Goal: Navigation & Orientation: Understand site structure

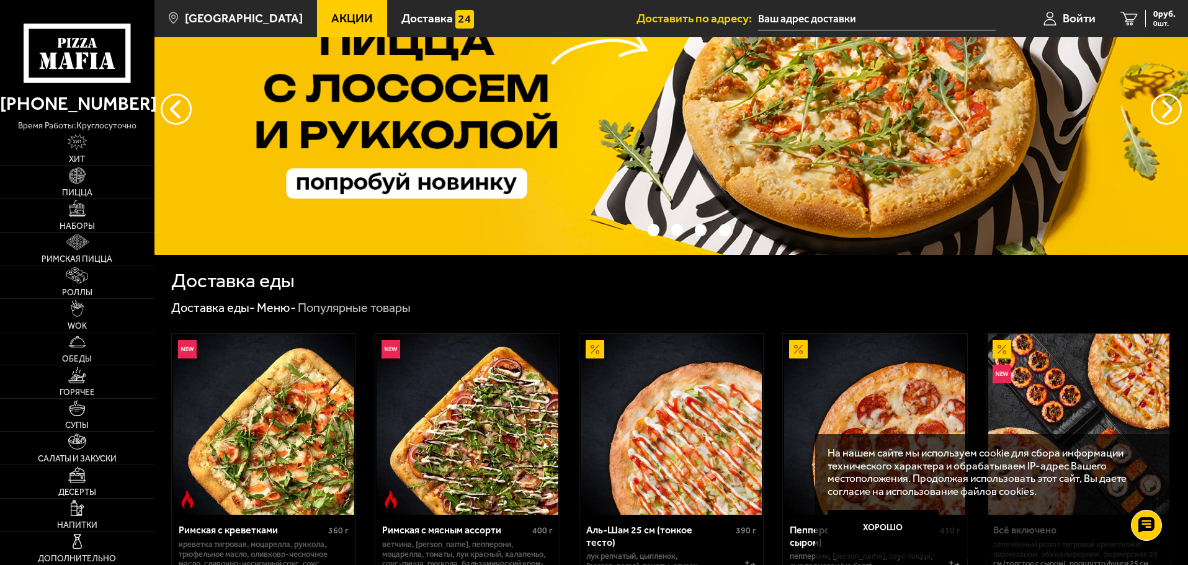
scroll to position [186, 0]
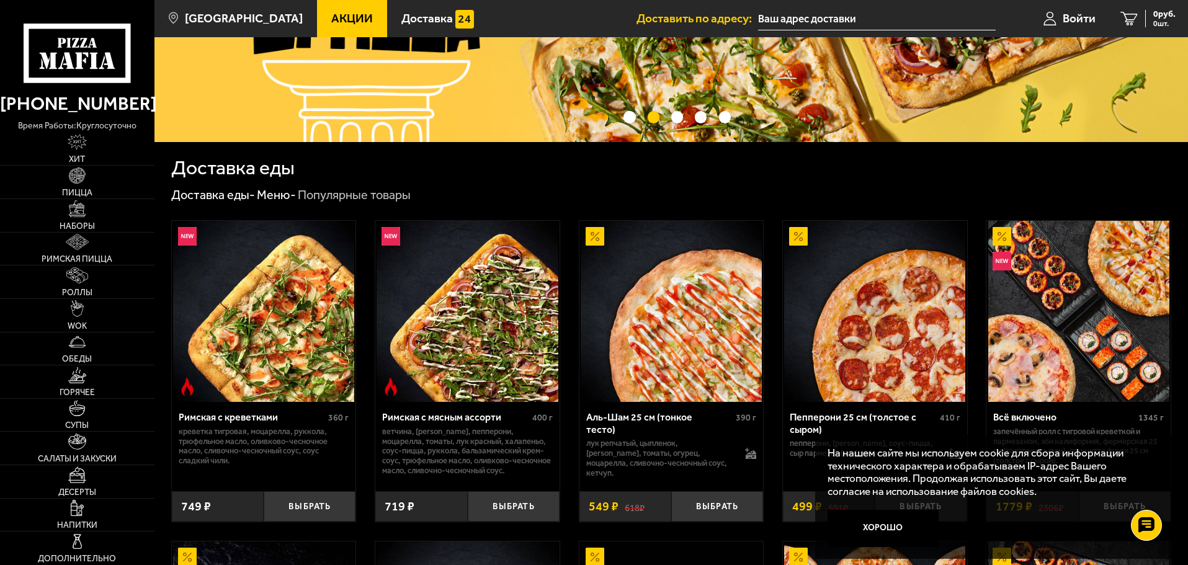
drag, startPoint x: 879, startPoint y: 528, endPoint x: 866, endPoint y: 527, distance: 12.5
click at [879, 528] on button "Хорошо" at bounding box center [884, 528] width 112 height 37
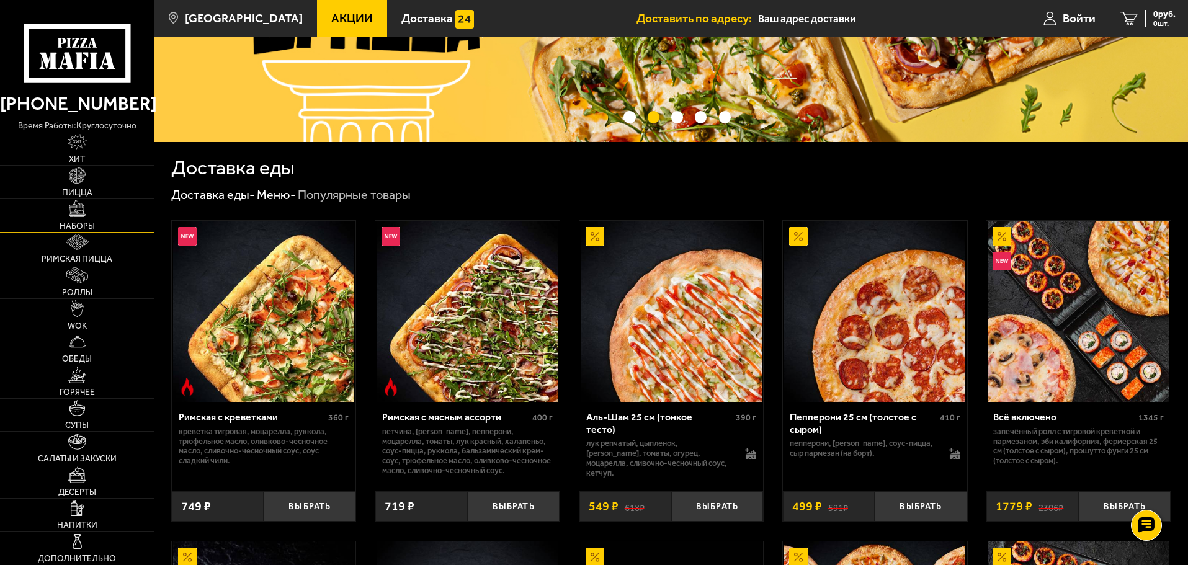
click at [77, 220] on link "Наборы" at bounding box center [77, 215] width 154 height 33
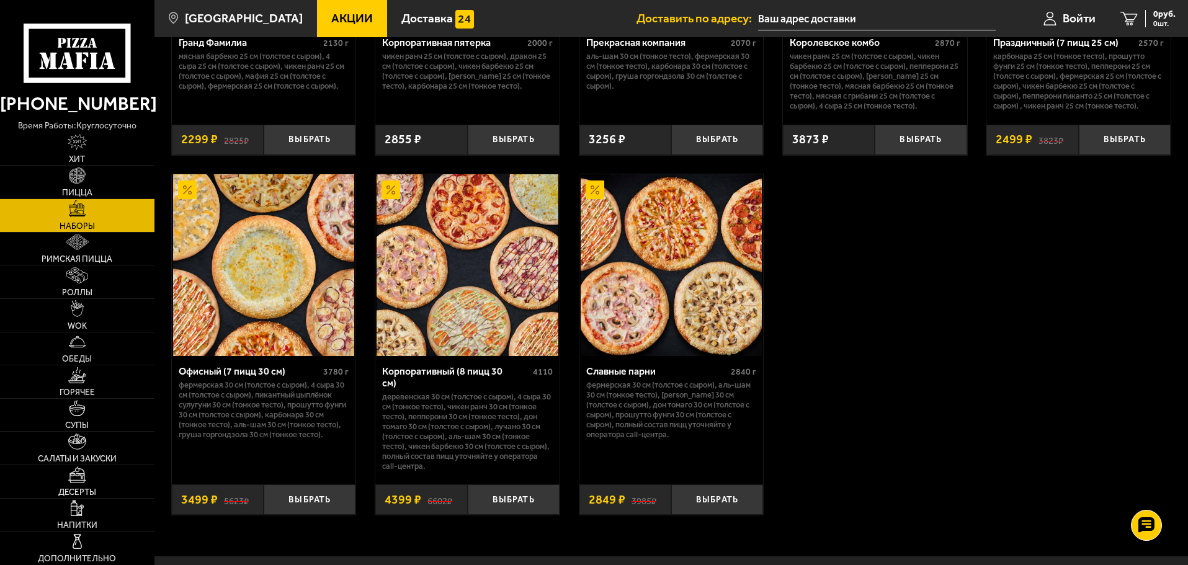
scroll to position [1861, 0]
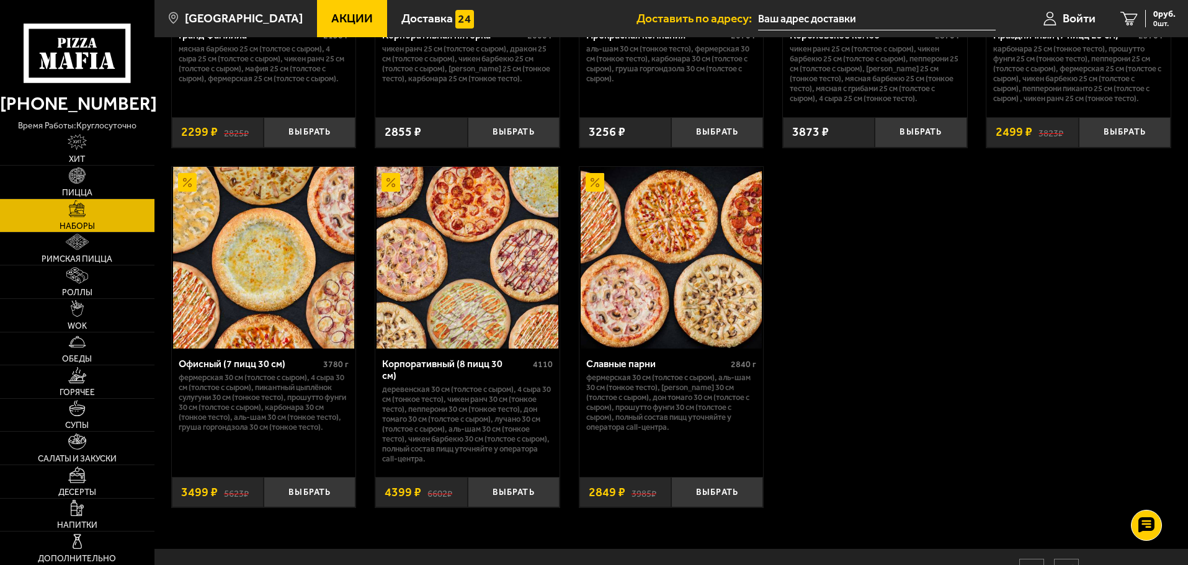
click at [472, 315] on img at bounding box center [467, 257] width 181 height 181
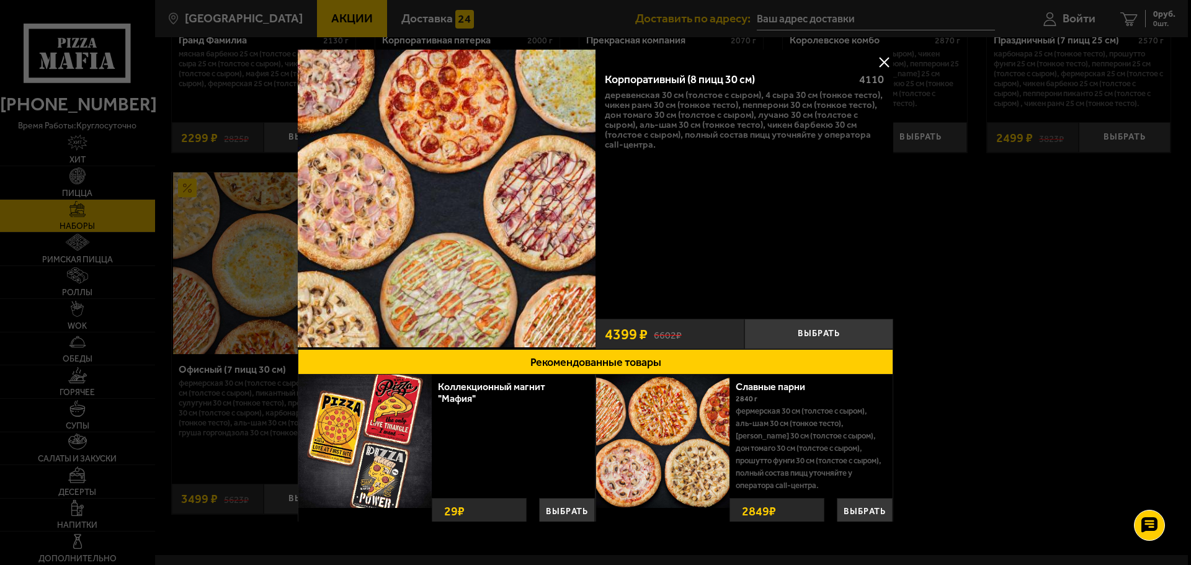
click at [1031, 319] on div at bounding box center [595, 282] width 1191 height 565
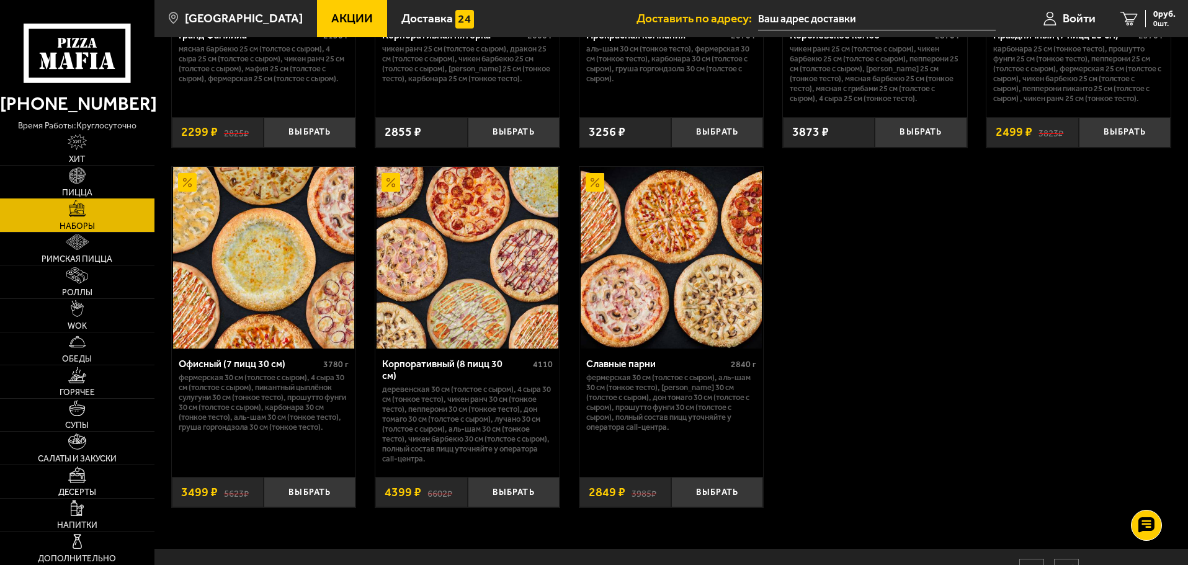
click at [74, 189] on span "Пицца" at bounding box center [77, 193] width 30 height 9
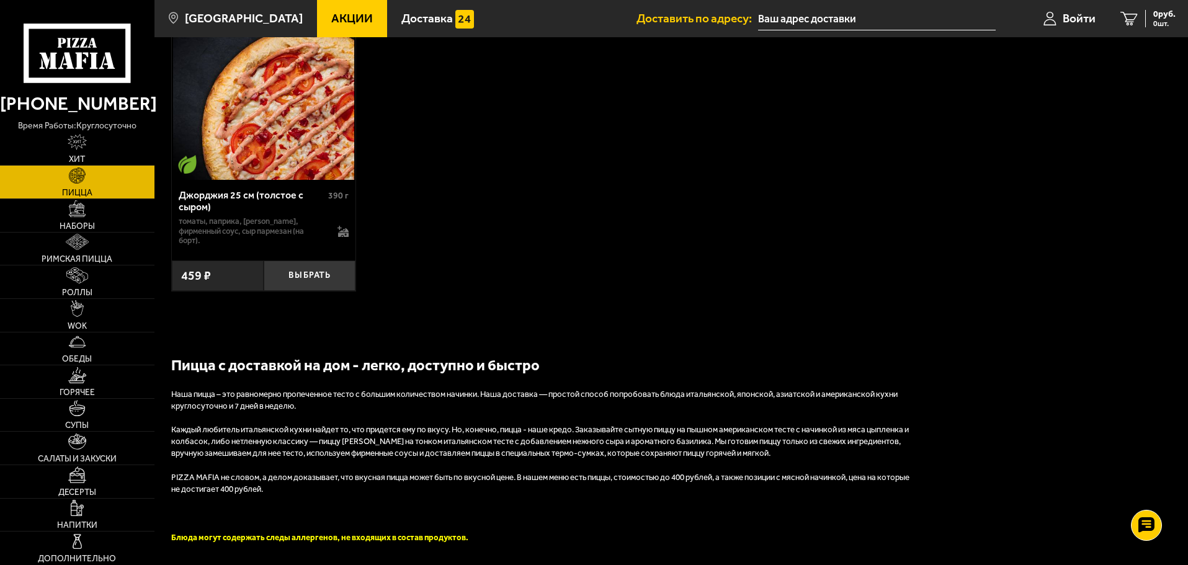
scroll to position [2978, 0]
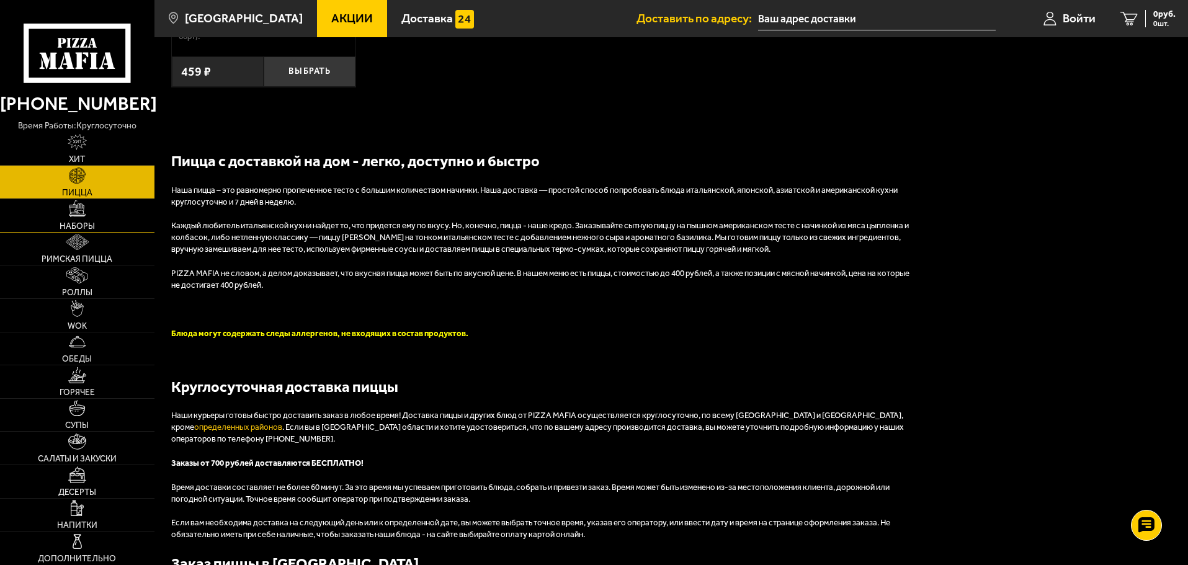
click at [71, 217] on img at bounding box center [77, 208] width 16 height 16
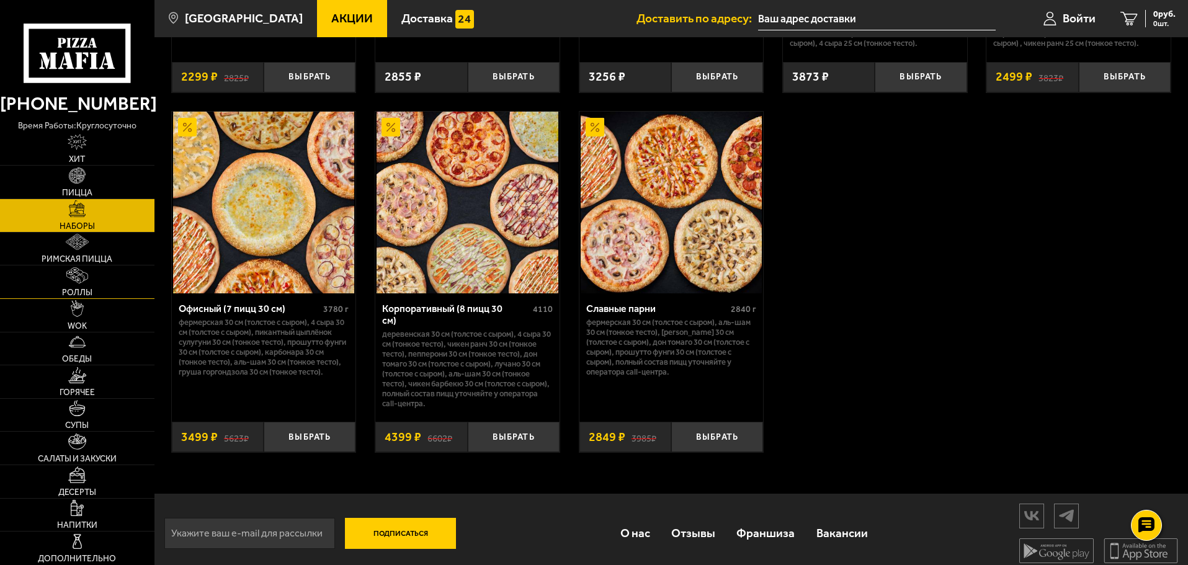
scroll to position [1920, 0]
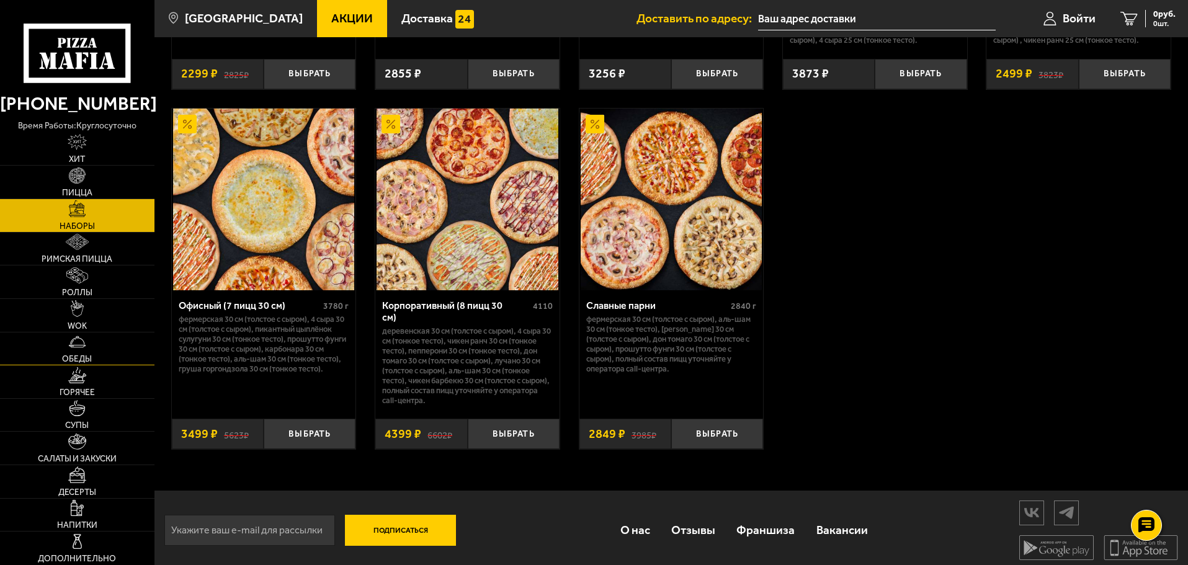
click at [86, 355] on span "Обеды" at bounding box center [77, 359] width 30 height 9
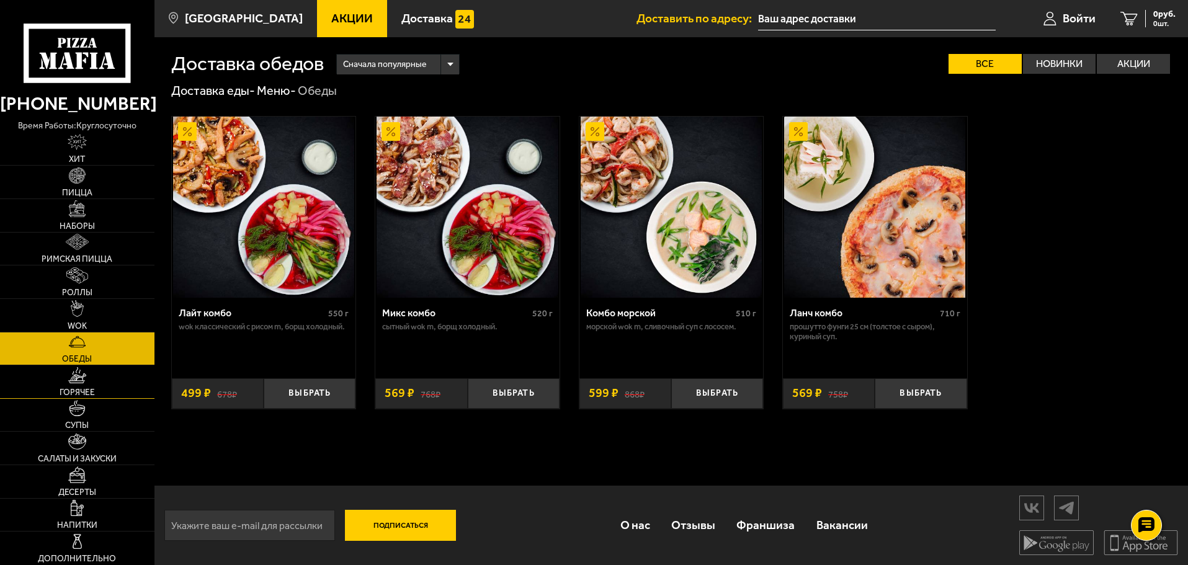
click at [75, 372] on img at bounding box center [77, 375] width 19 height 16
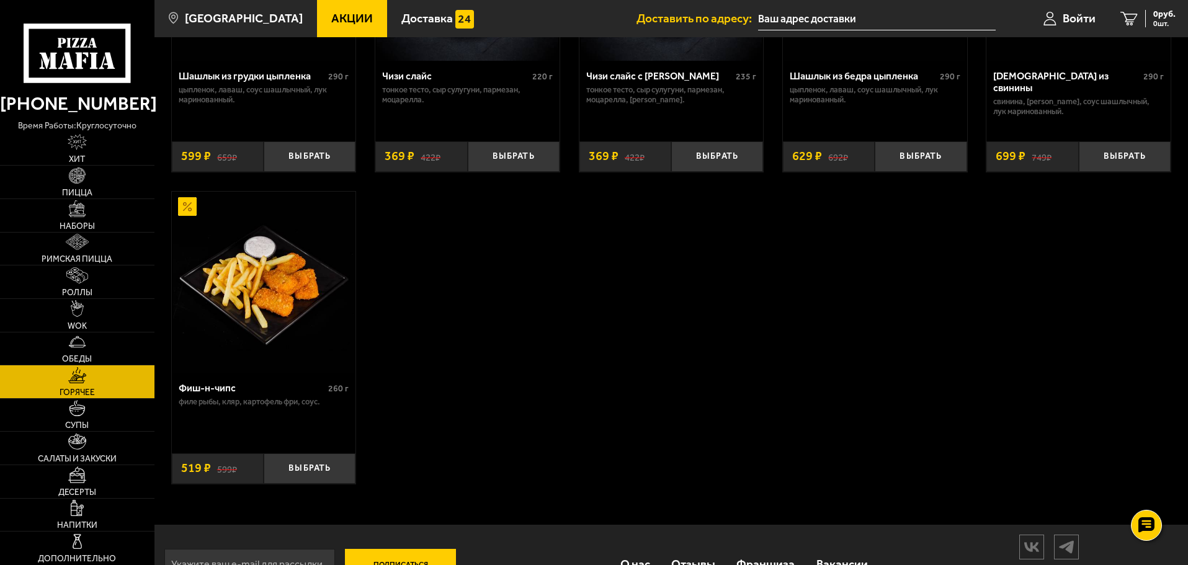
scroll to position [980, 0]
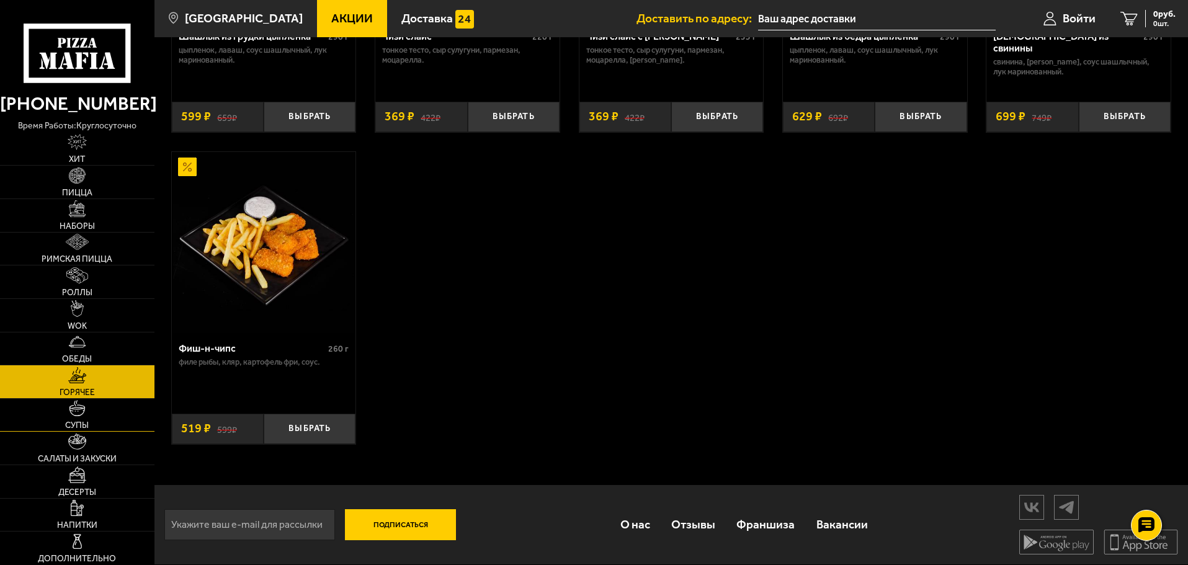
click at [101, 411] on link "Супы" at bounding box center [77, 415] width 154 height 33
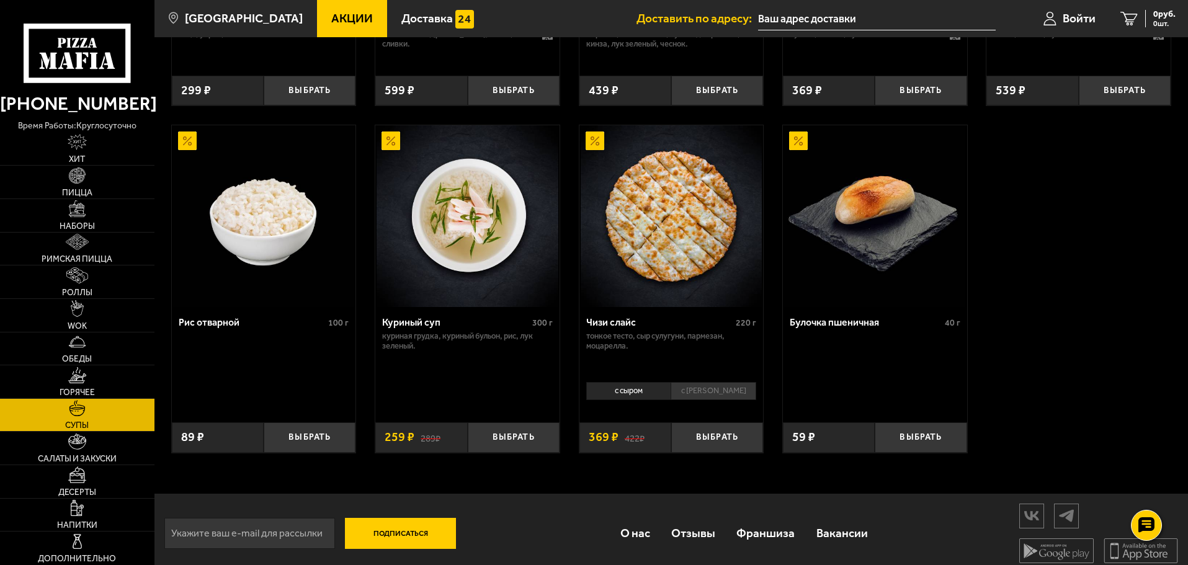
scroll to position [456, 0]
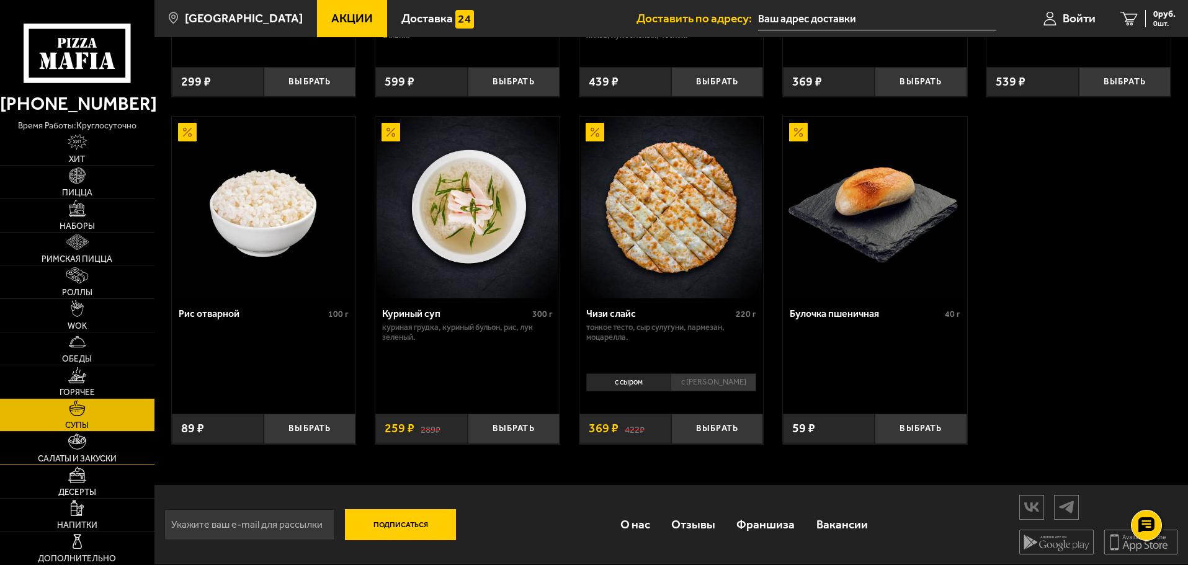
click at [98, 450] on link "Салаты и закуски" at bounding box center [77, 448] width 154 height 33
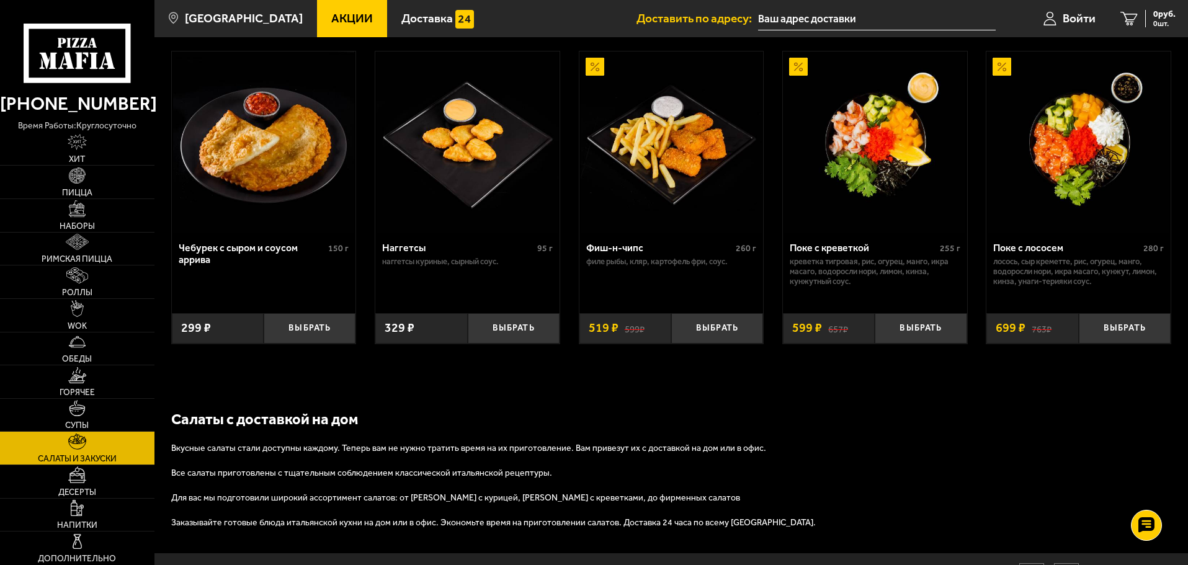
scroll to position [582, 0]
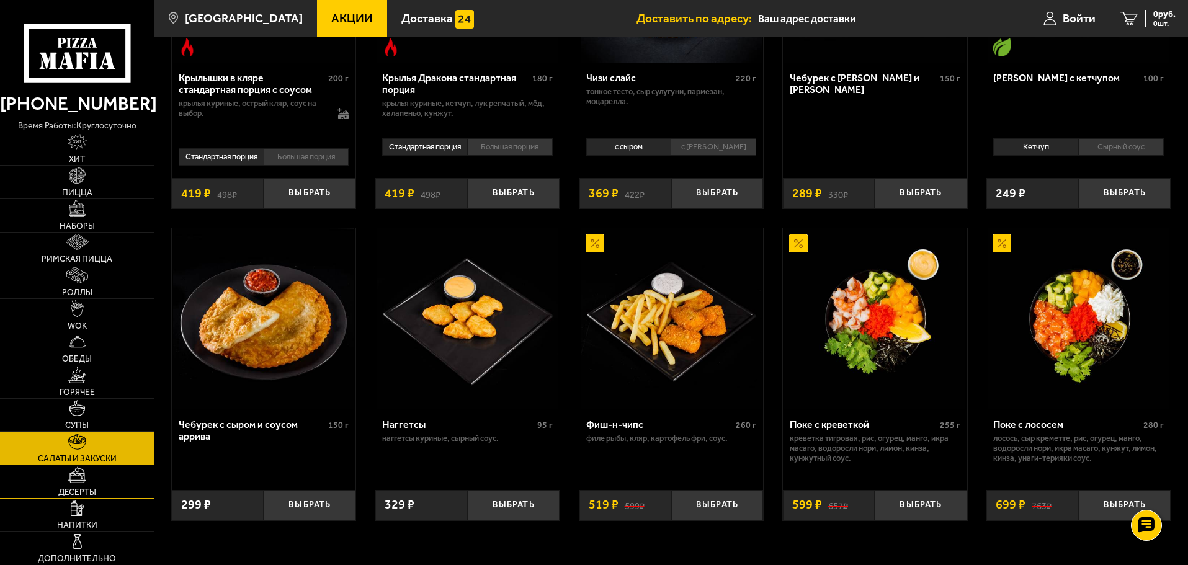
click at [78, 490] on span "Десерты" at bounding box center [77, 492] width 38 height 9
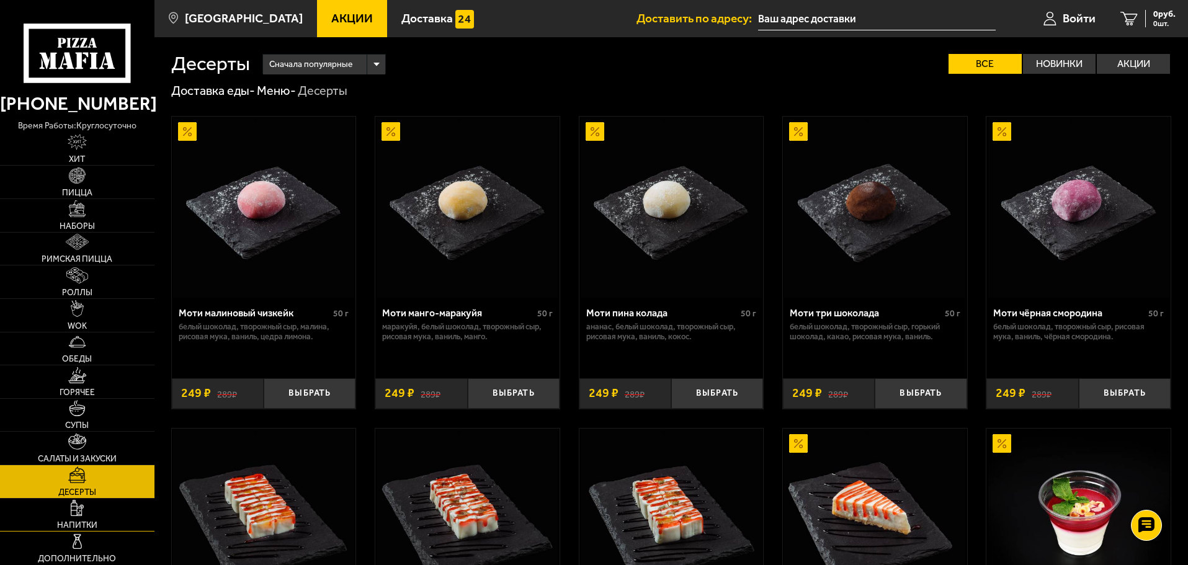
click at [77, 516] on img at bounding box center [77, 508] width 13 height 16
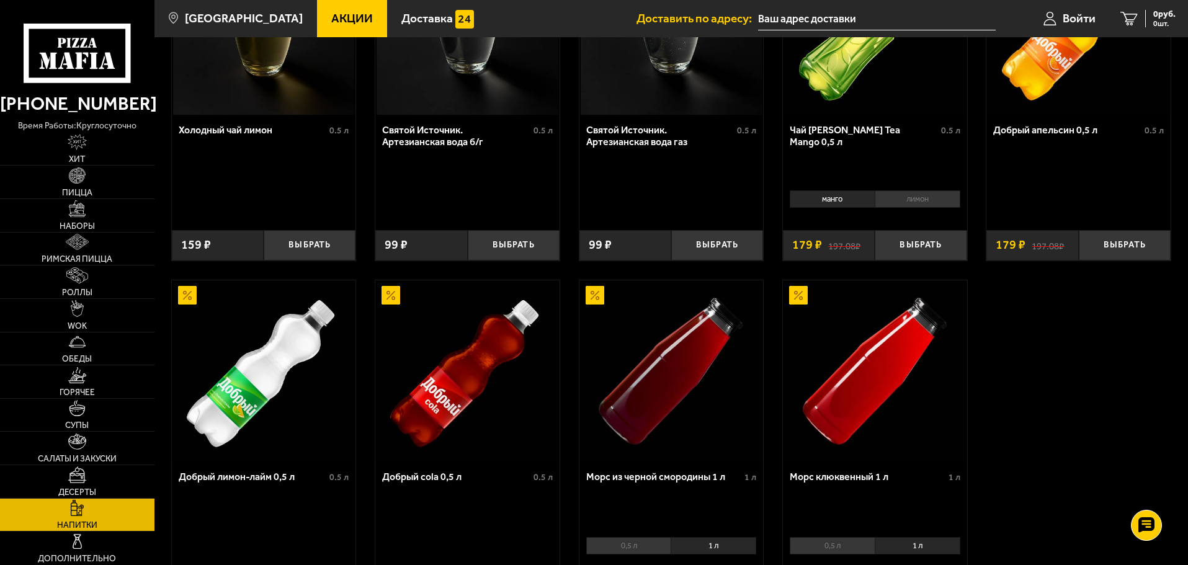
scroll to position [620, 0]
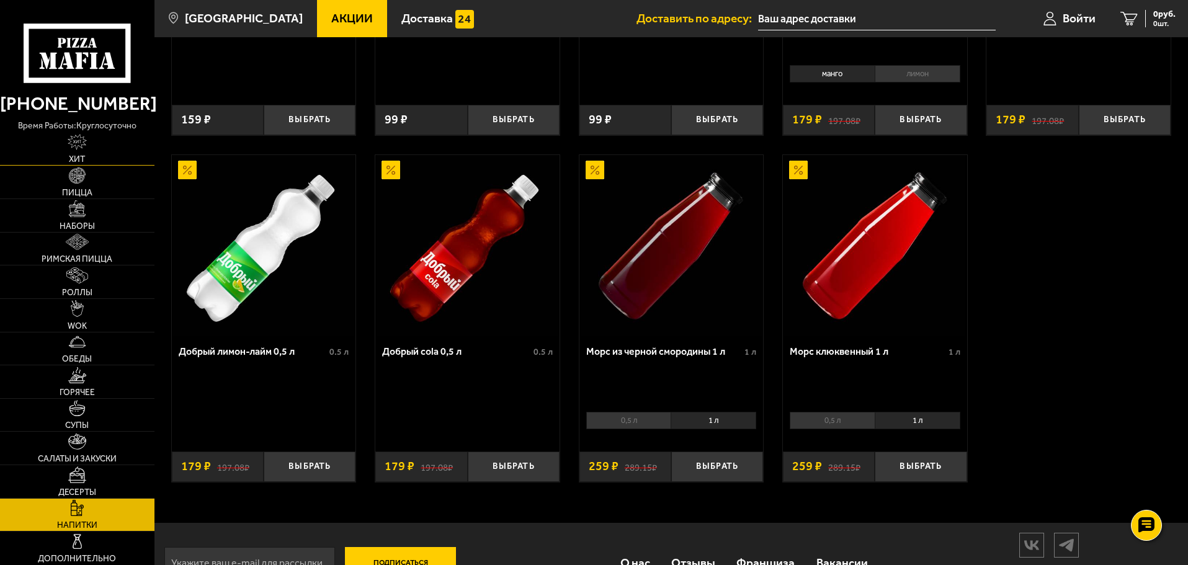
drag, startPoint x: 94, startPoint y: 141, endPoint x: 86, endPoint y: 143, distance: 7.8
click at [94, 141] on link "Хит" at bounding box center [77, 149] width 154 height 33
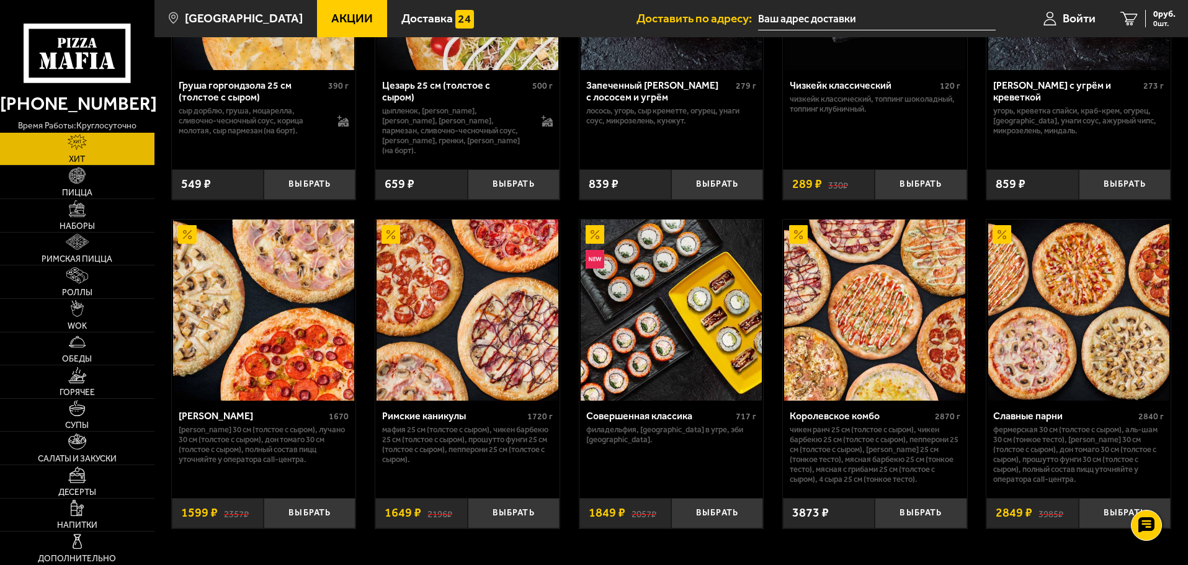
scroll to position [648, 0]
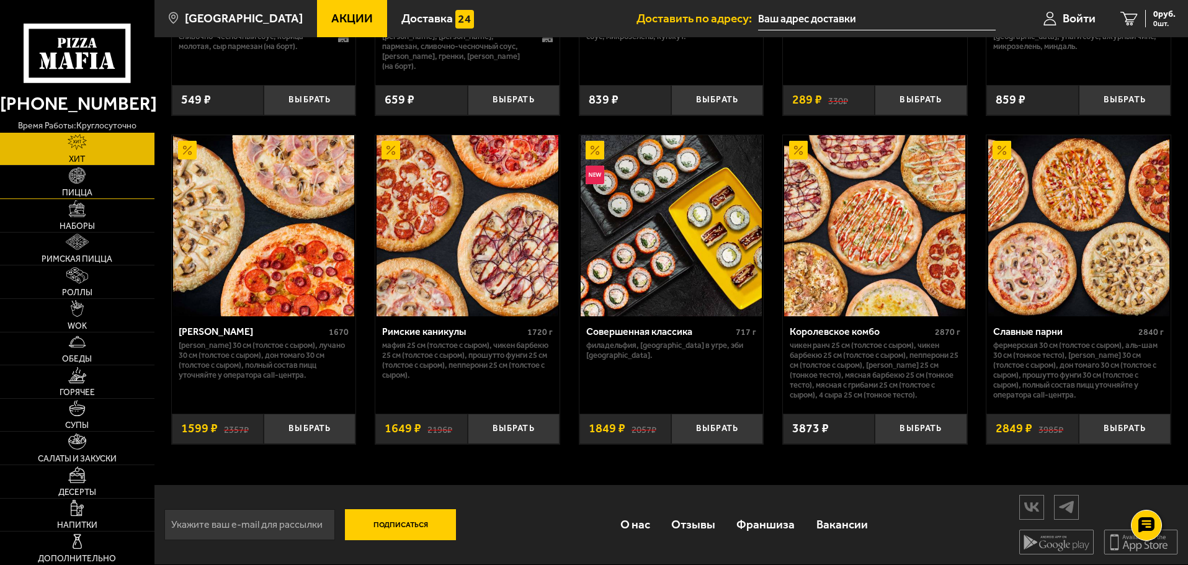
click at [96, 182] on link "Пицца" at bounding box center [77, 182] width 154 height 33
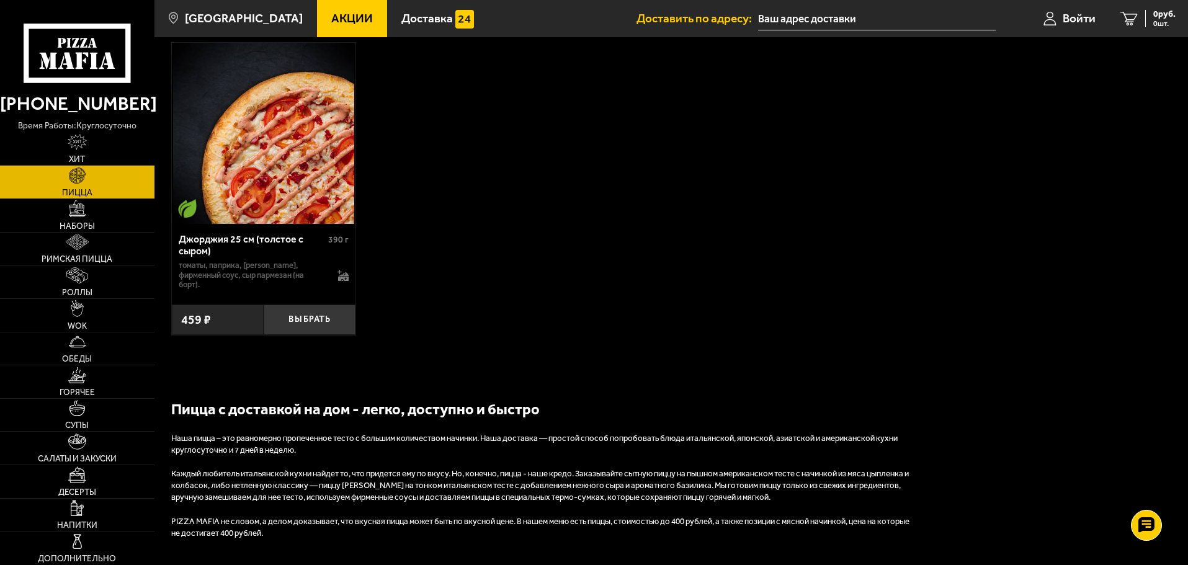
scroll to position [3255, 0]
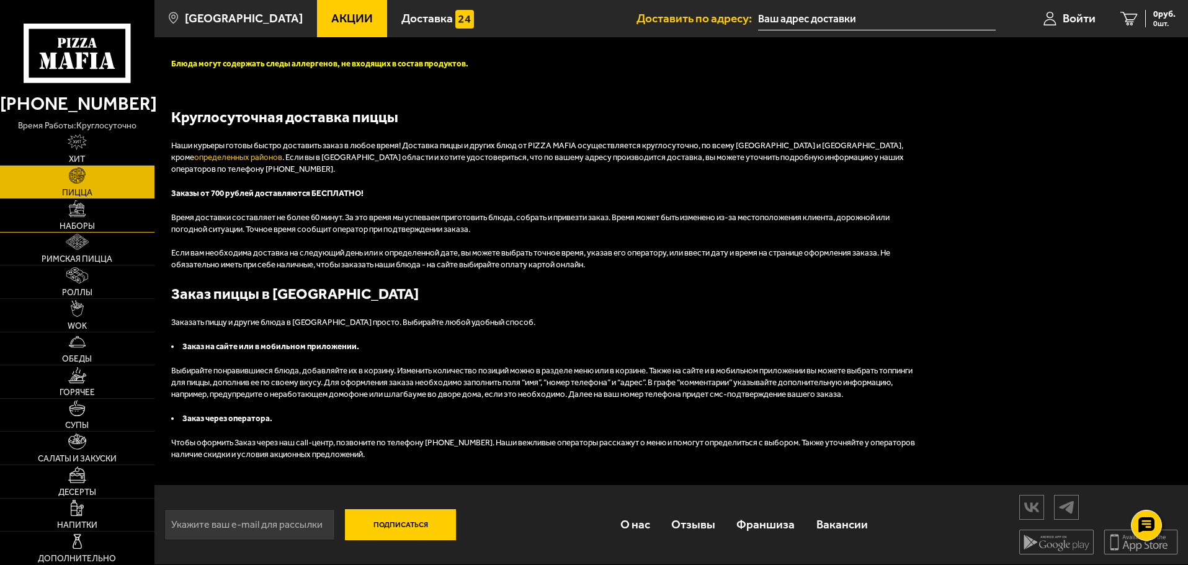
click at [78, 223] on span "Наборы" at bounding box center [77, 226] width 35 height 9
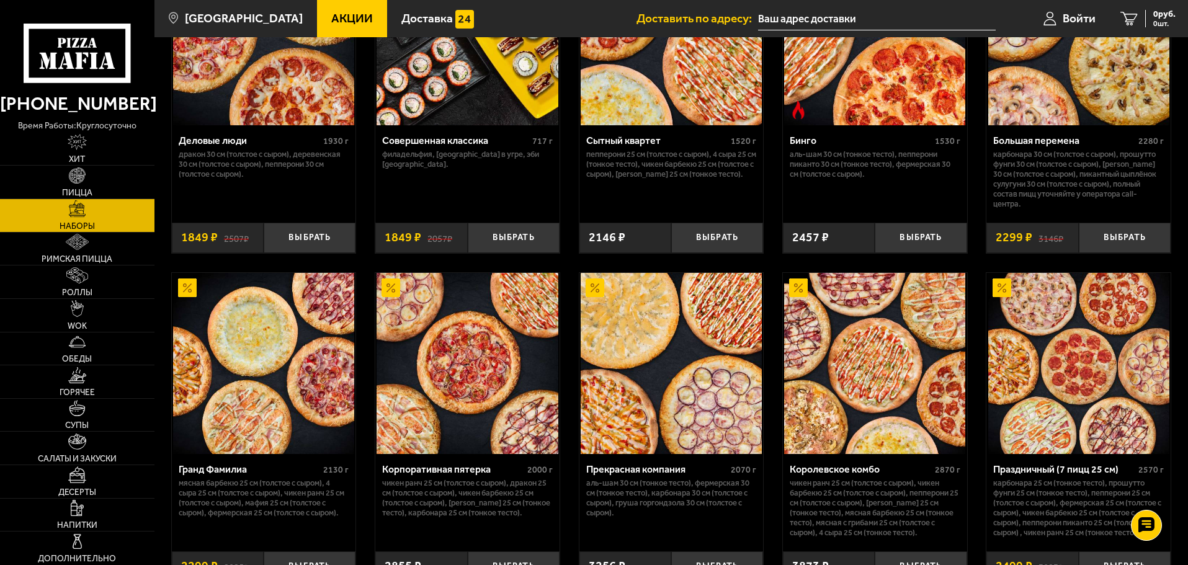
scroll to position [1920, 0]
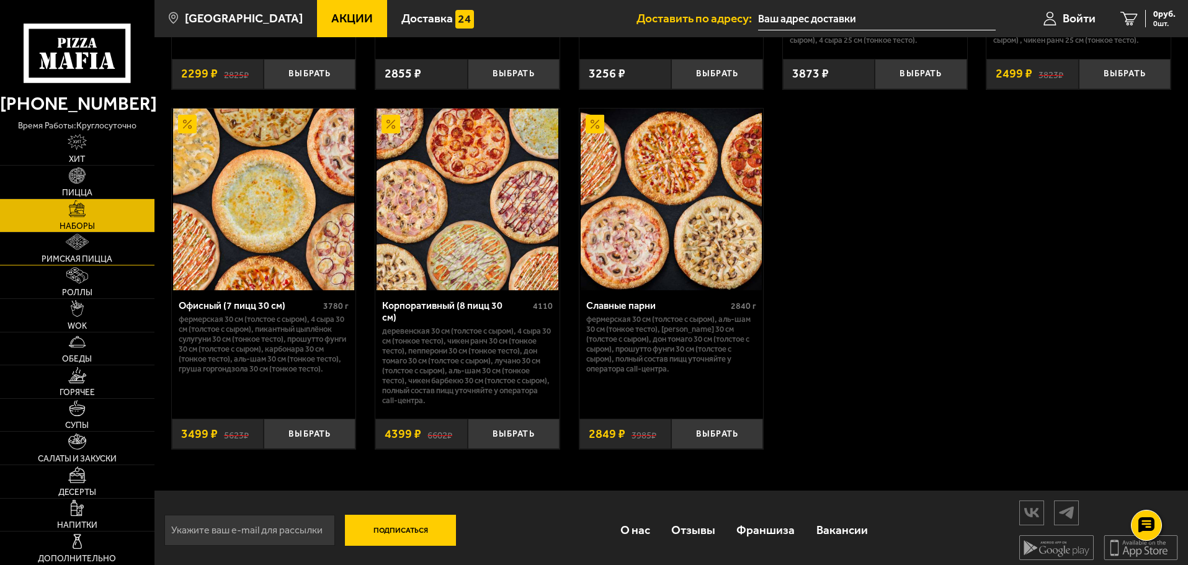
click at [73, 256] on span "Римская пицца" at bounding box center [77, 259] width 71 height 9
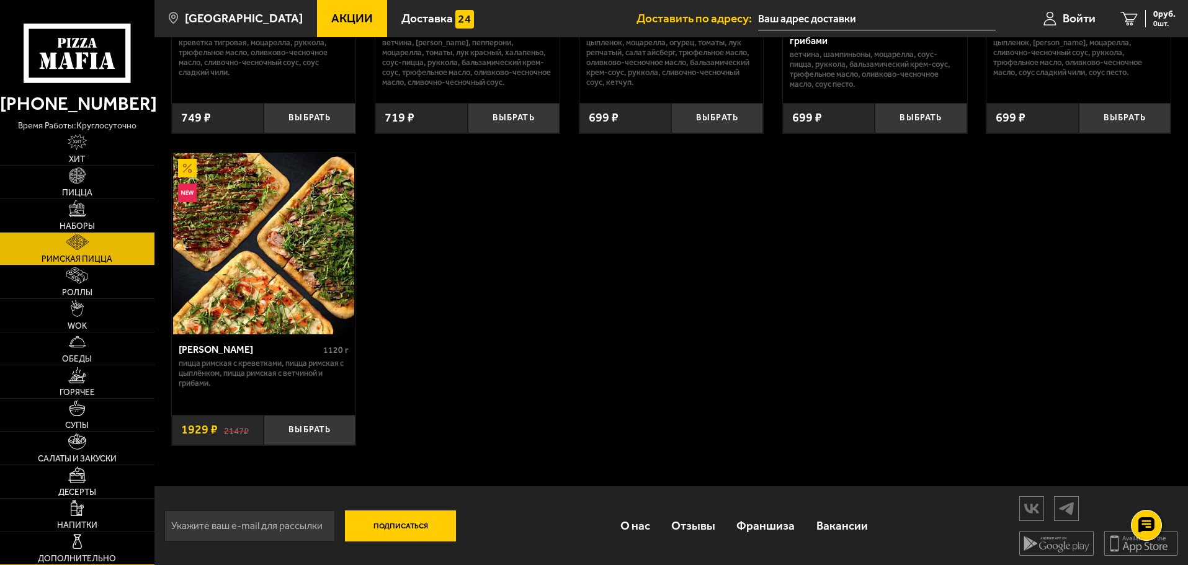
scroll to position [285, 0]
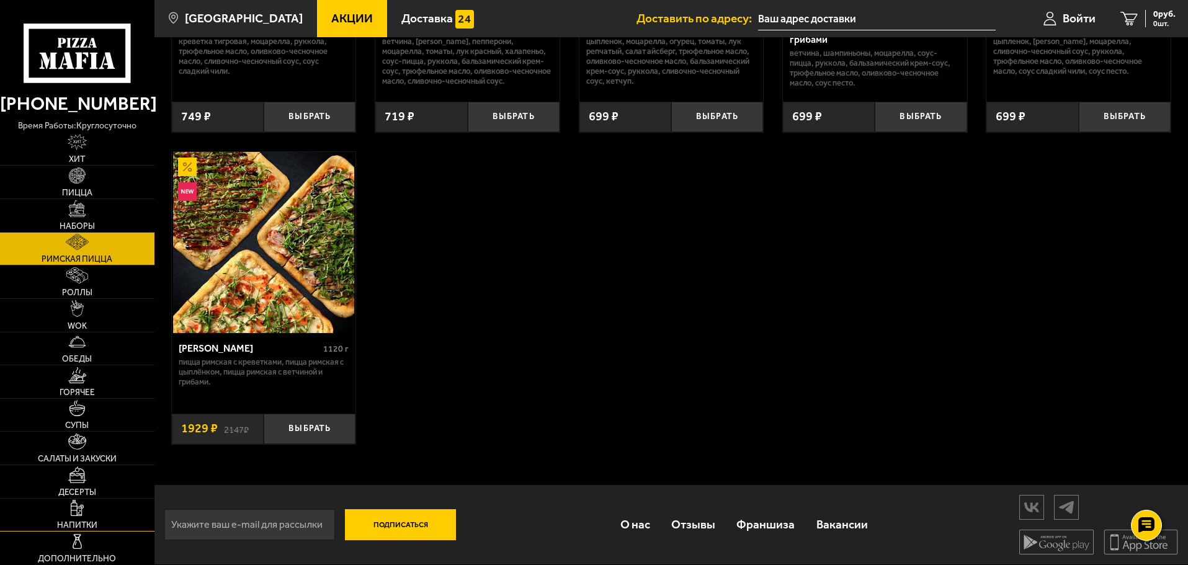
click at [84, 525] on span "Напитки" at bounding box center [77, 525] width 40 height 9
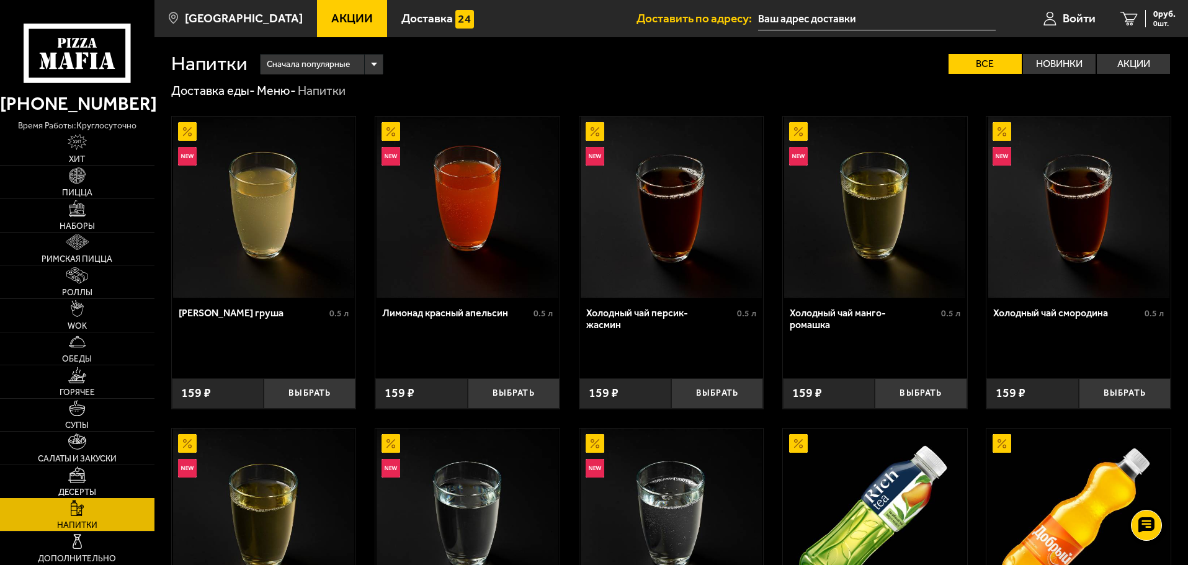
click at [94, 475] on link "Десерты" at bounding box center [77, 481] width 154 height 33
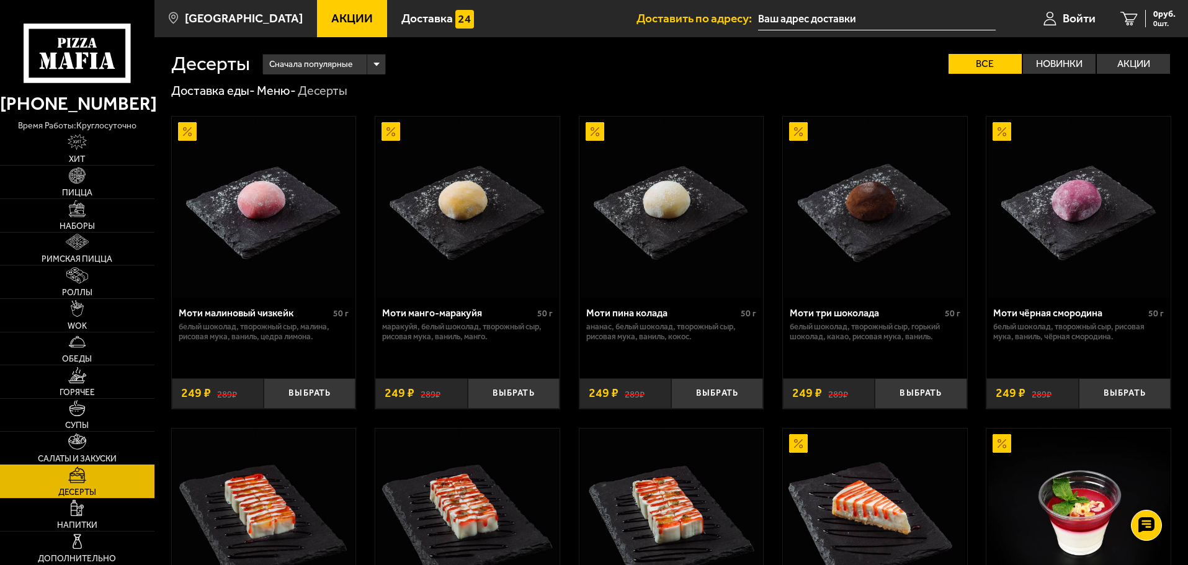
click at [85, 455] on span "Салаты и закуски" at bounding box center [77, 459] width 79 height 9
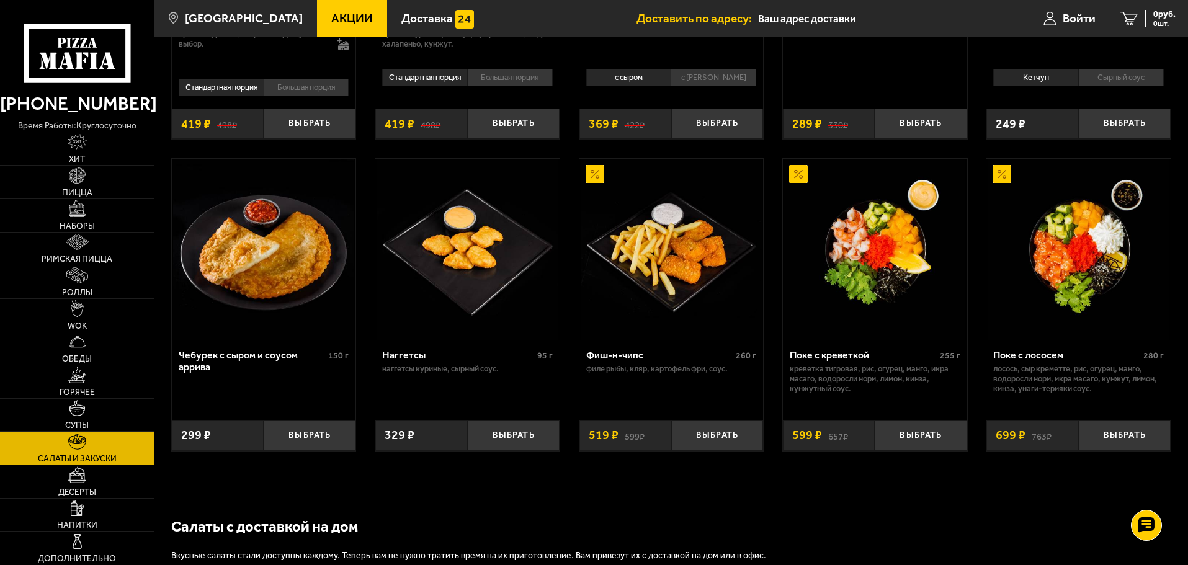
scroll to position [830, 0]
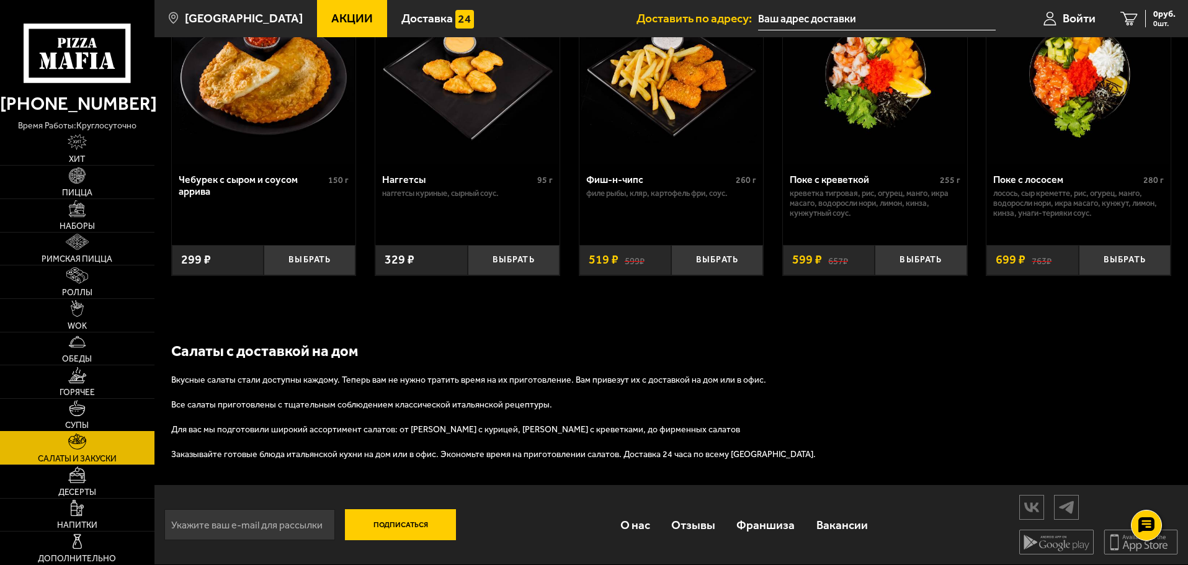
click at [65, 415] on link "Супы" at bounding box center [77, 415] width 154 height 33
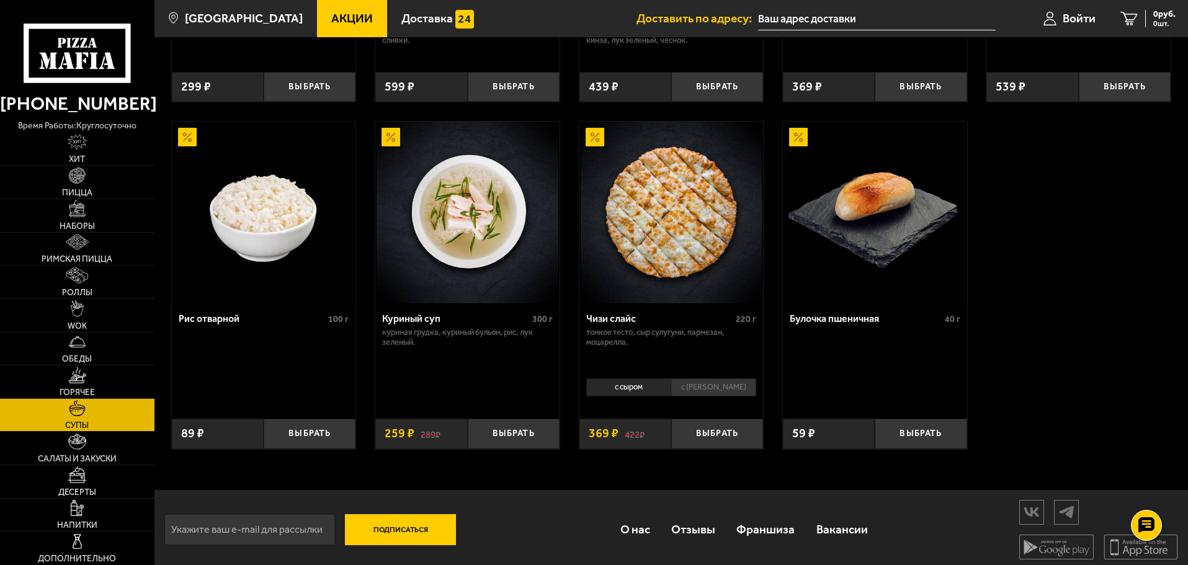
scroll to position [456, 0]
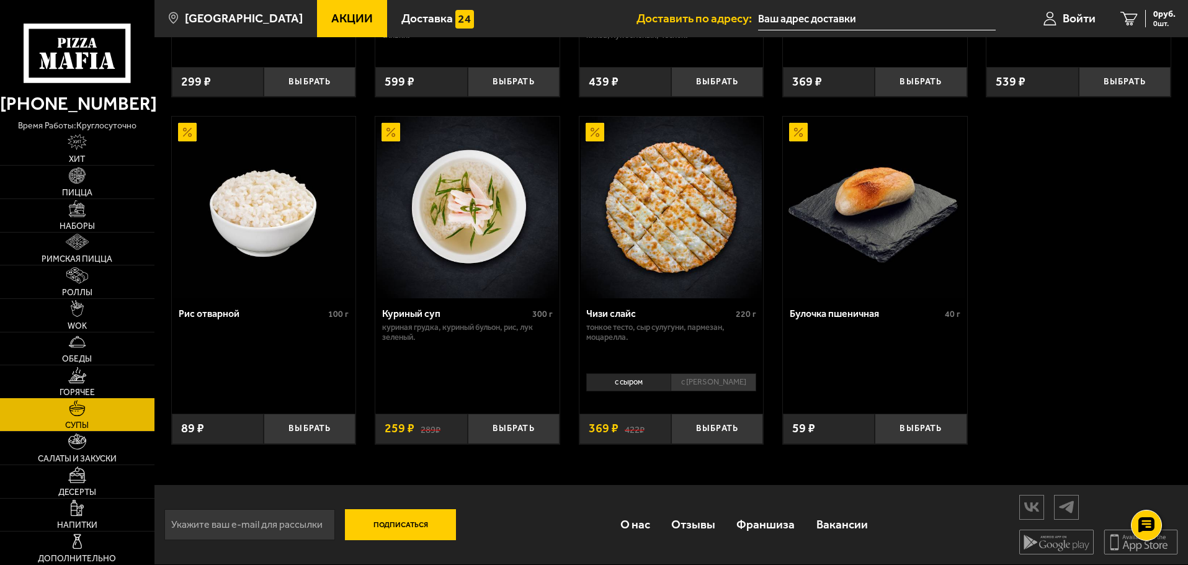
click at [90, 383] on link "Горячее" at bounding box center [77, 381] width 154 height 33
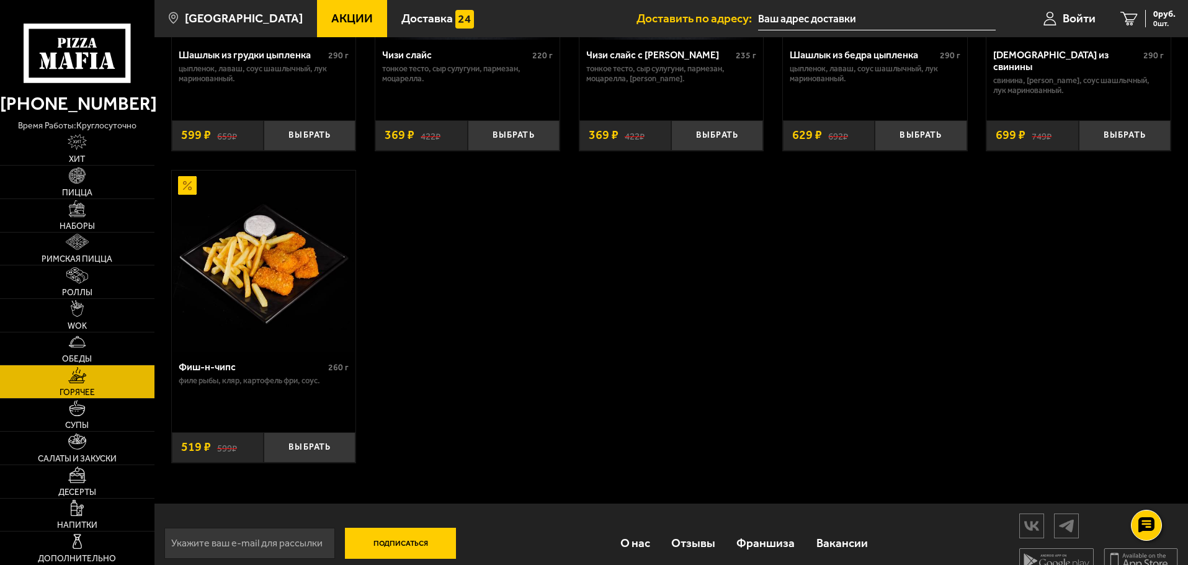
scroll to position [980, 0]
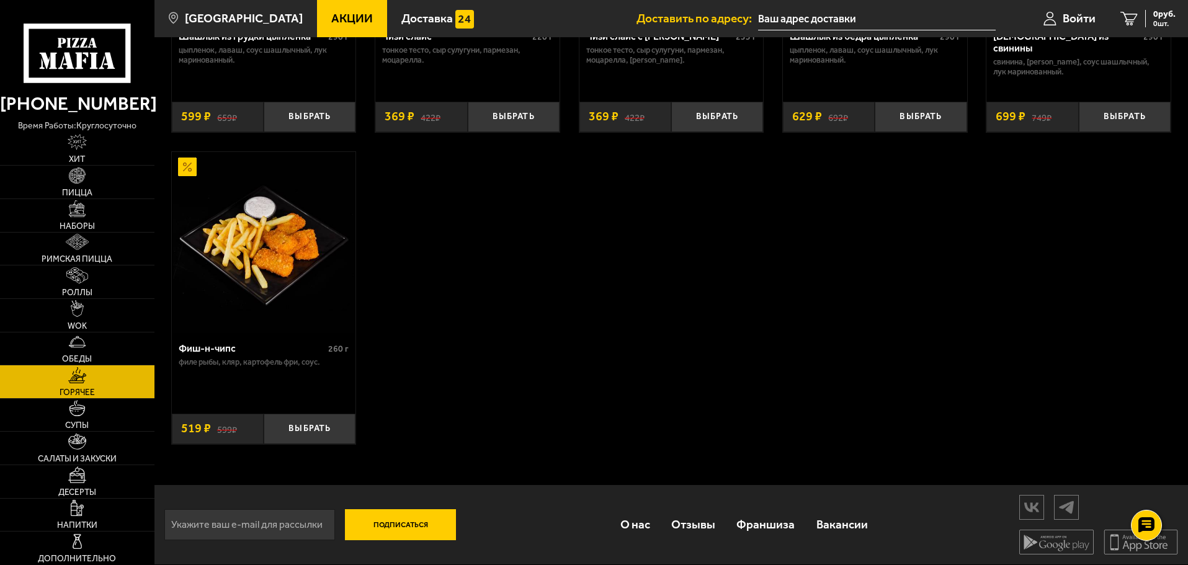
click at [56, 372] on link "Горячее" at bounding box center [77, 381] width 154 height 33
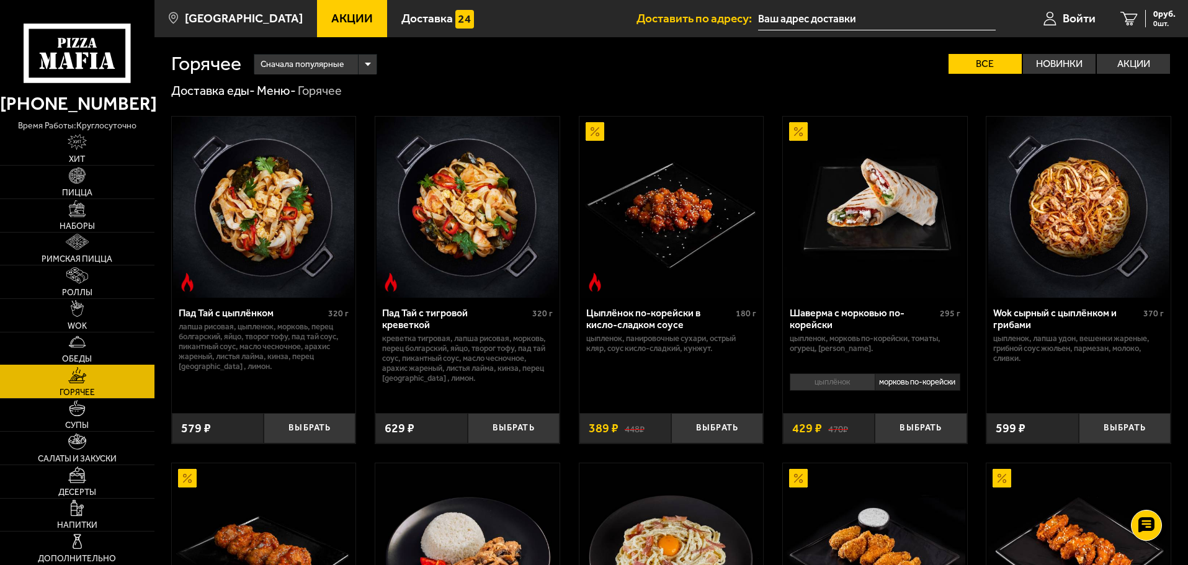
click at [62, 352] on link "Обеды" at bounding box center [77, 349] width 154 height 33
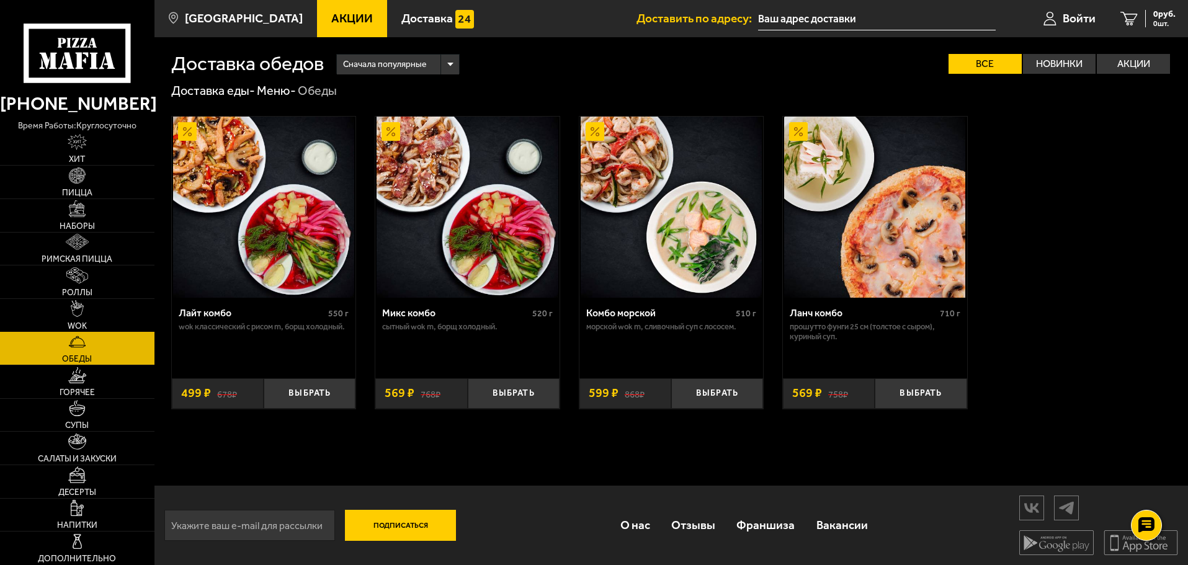
click at [104, 315] on link "WOK" at bounding box center [77, 315] width 154 height 33
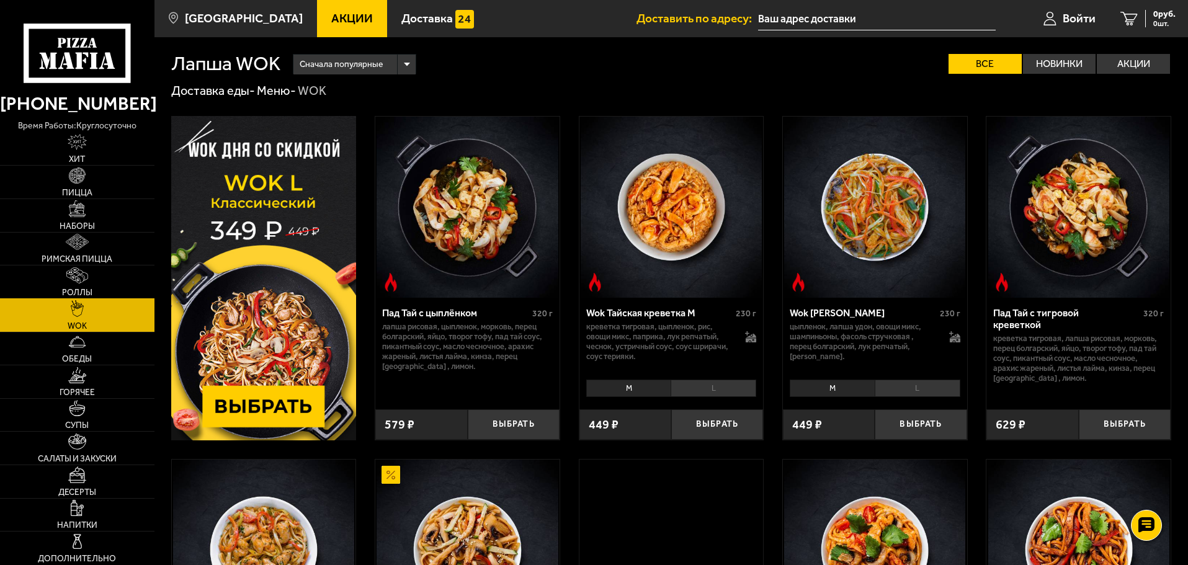
click at [73, 278] on img at bounding box center [76, 275] width 21 height 16
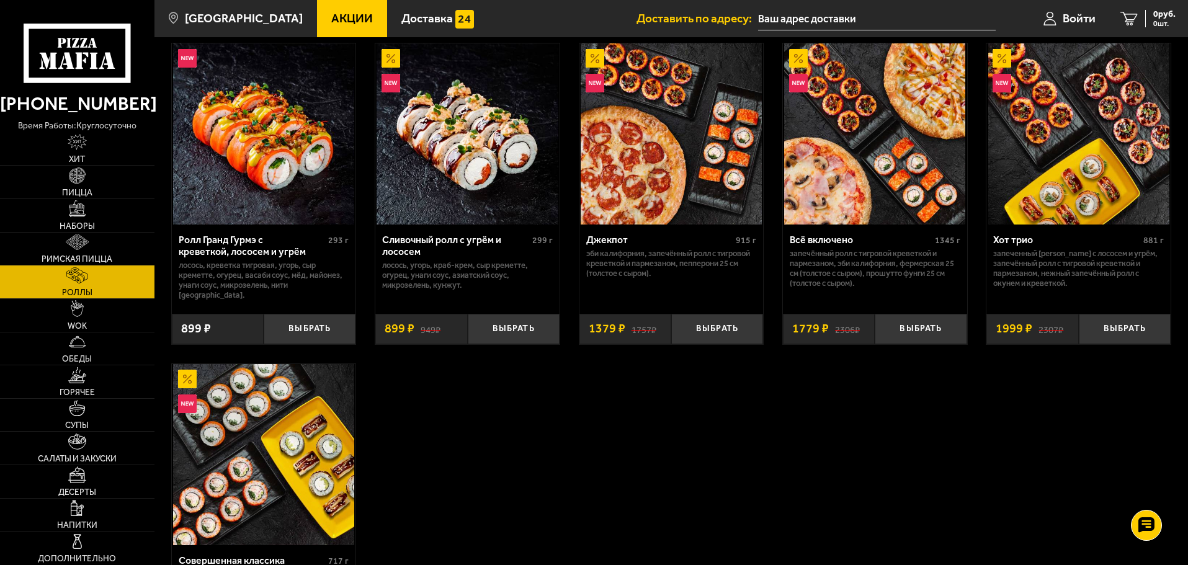
scroll to position [683, 0]
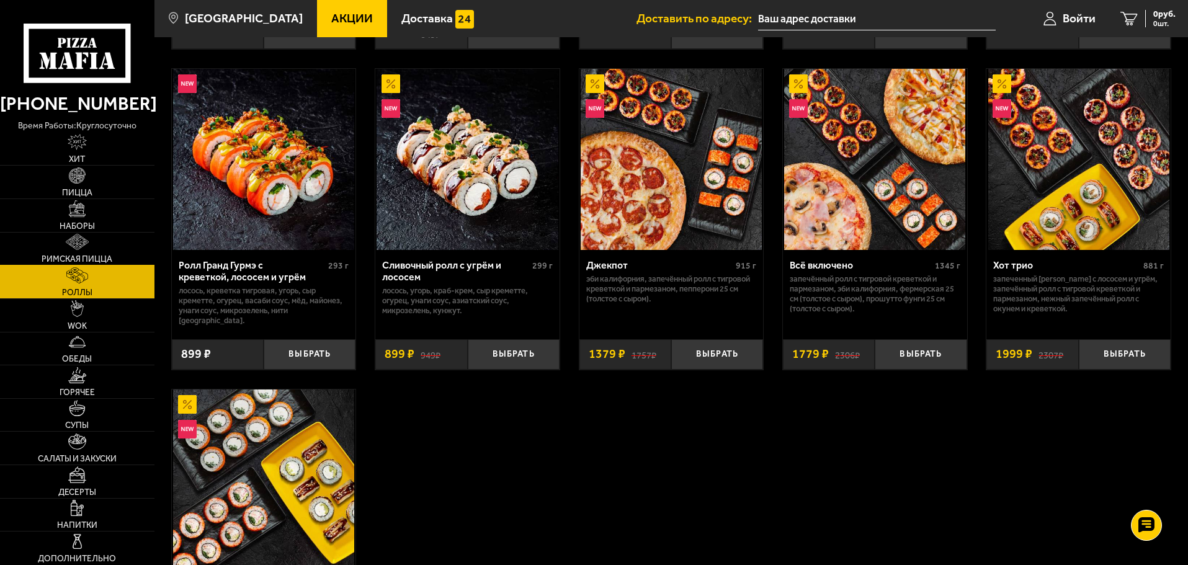
click at [71, 244] on img at bounding box center [78, 242] width 24 height 16
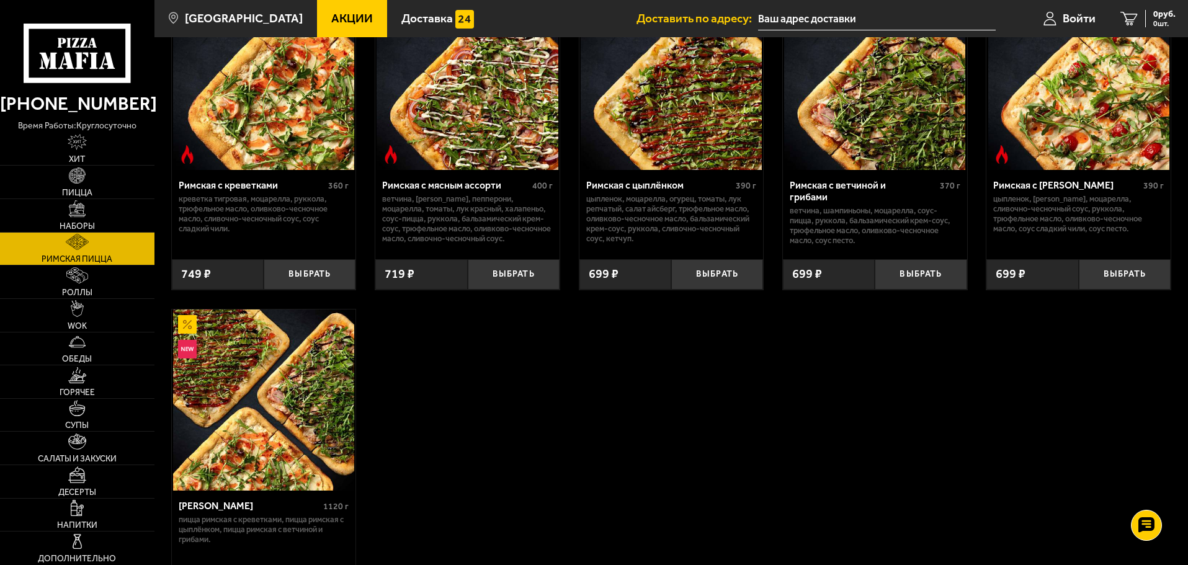
scroll to position [285, 0]
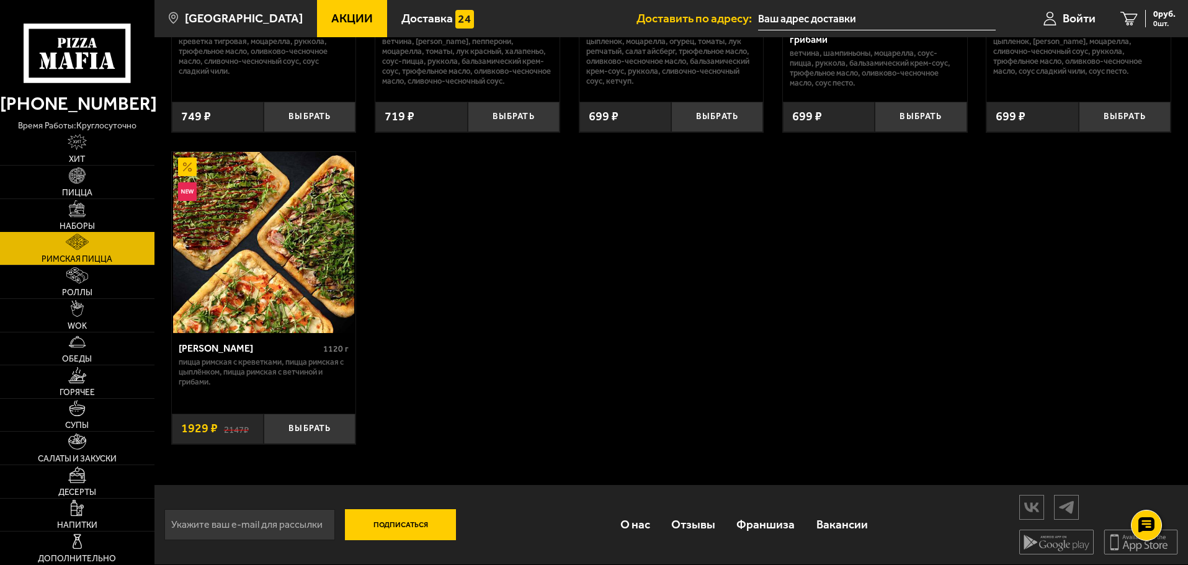
click at [65, 210] on link "Наборы" at bounding box center [77, 215] width 154 height 33
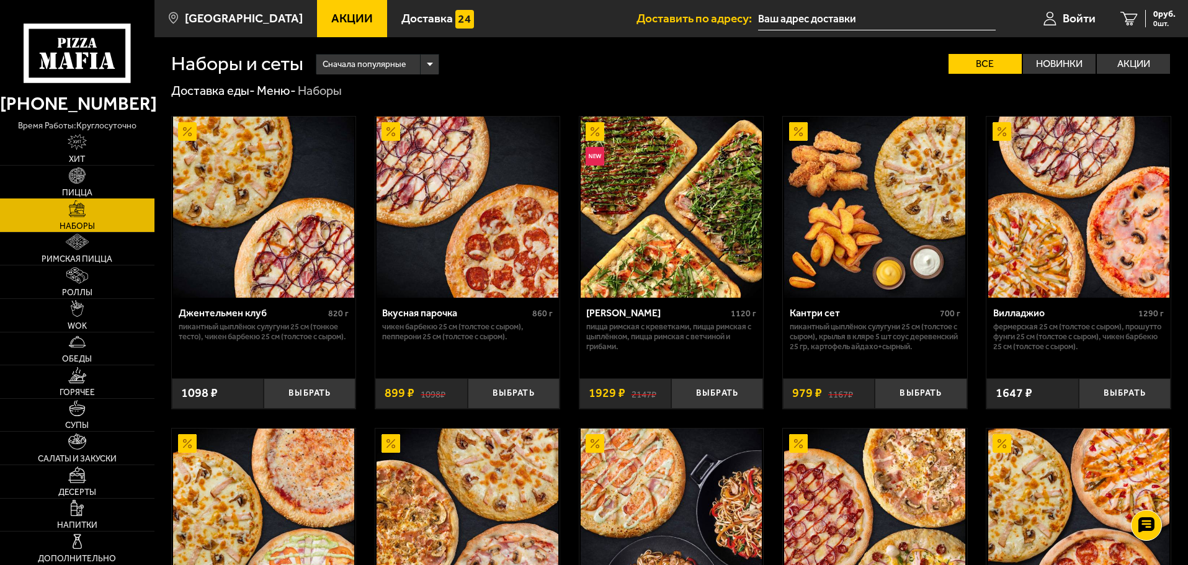
click at [73, 174] on img at bounding box center [77, 176] width 16 height 16
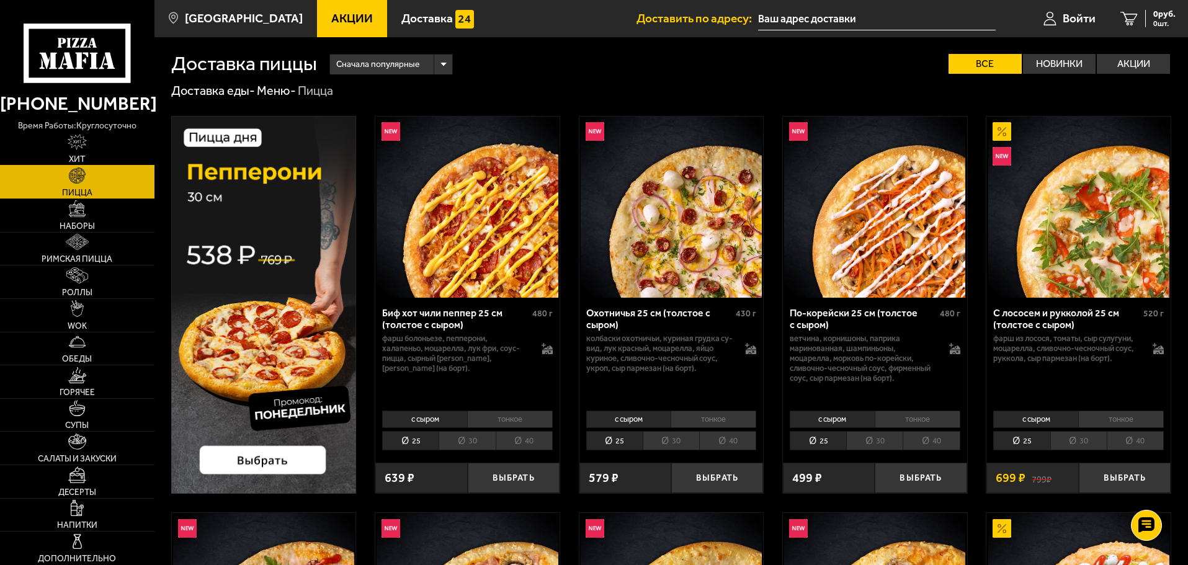
click at [81, 144] on img at bounding box center [78, 142] width 20 height 16
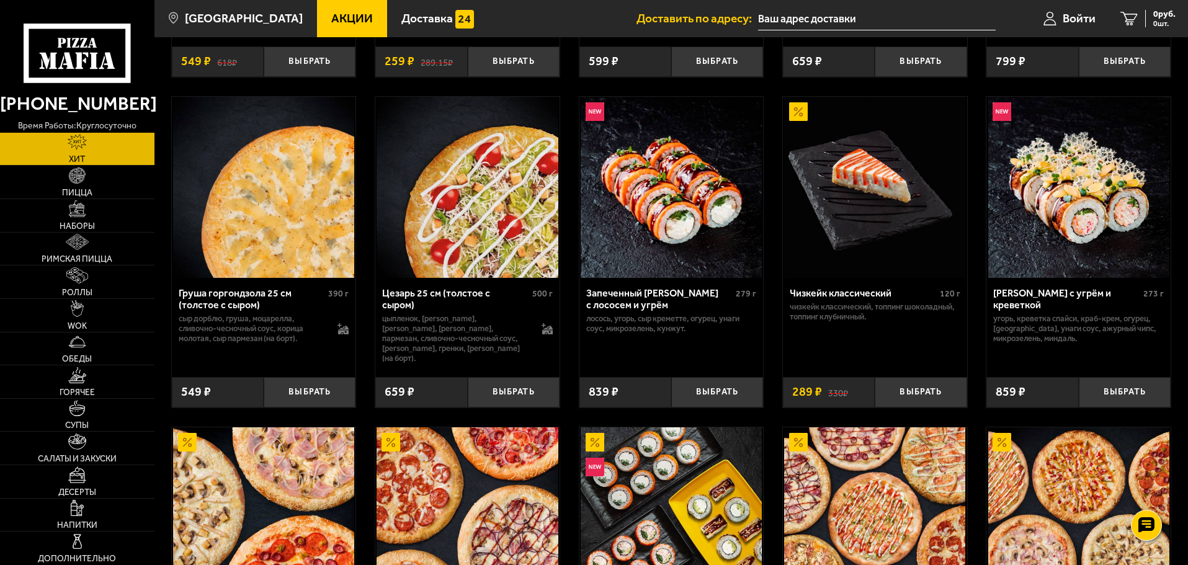
scroll to position [648, 0]
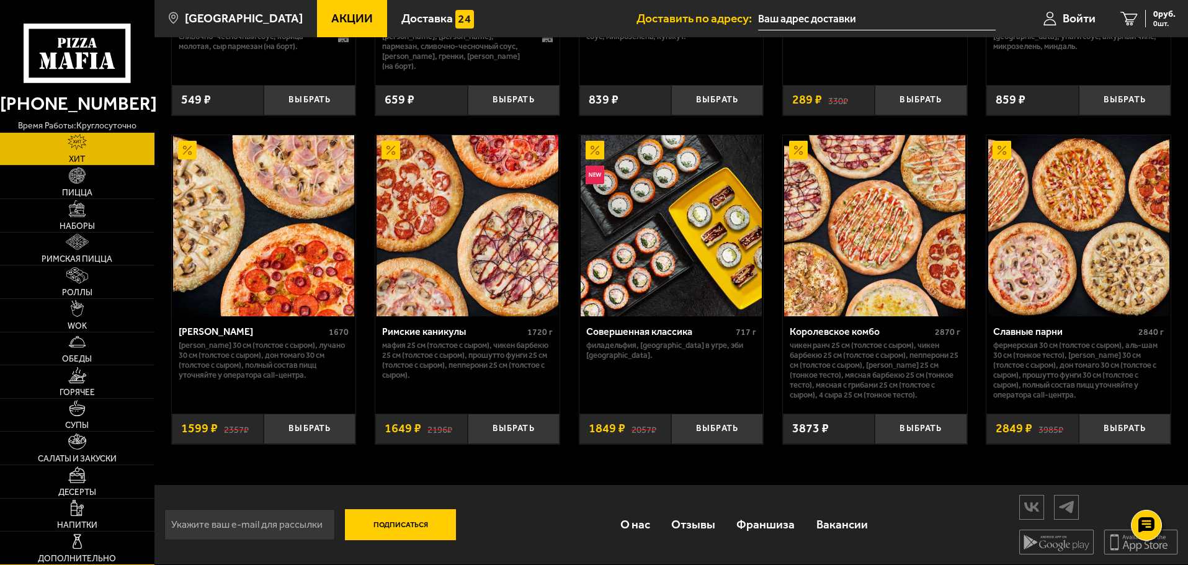
click at [89, 542] on link "Дополнительно" at bounding box center [77, 548] width 154 height 33
